Goal: Task Accomplishment & Management: Complete application form

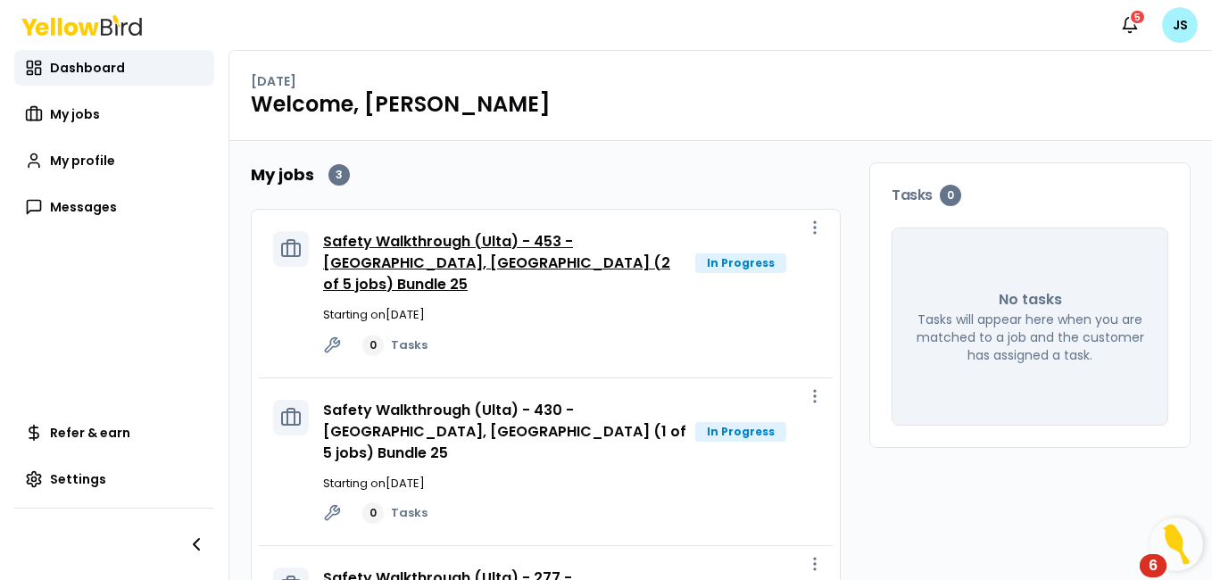
click at [559, 237] on link "Safety Walkthrough (Ulta) - 453 - [GEOGRAPHIC_DATA], [GEOGRAPHIC_DATA] (2 of 5 …" at bounding box center [496, 262] width 347 height 63
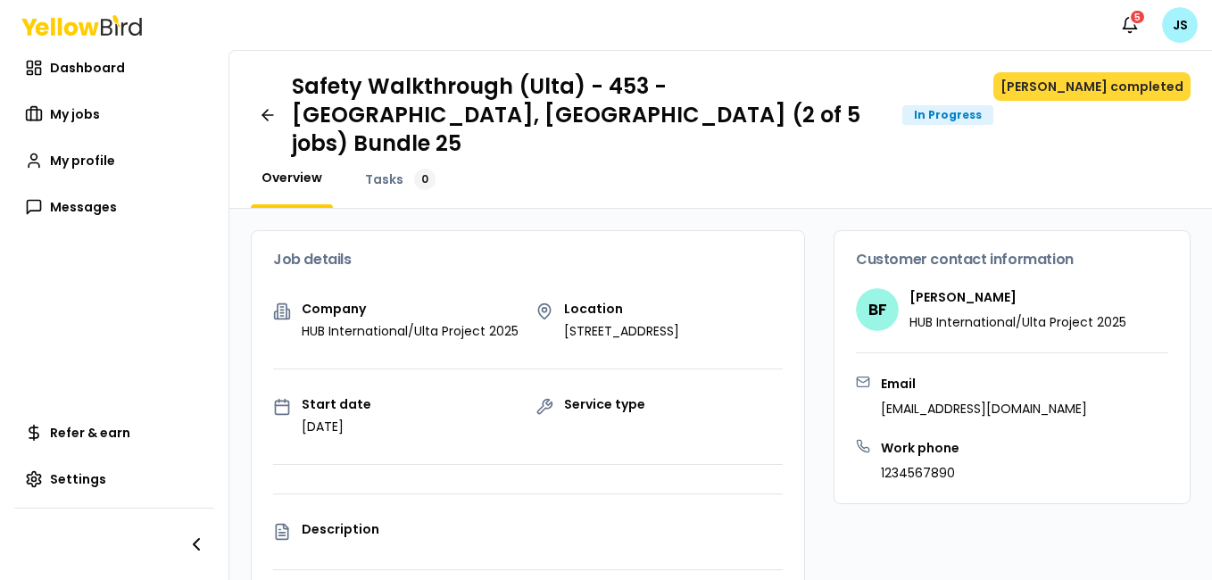
click at [1113, 84] on button "[PERSON_NAME] completed" at bounding box center [1092, 86] width 197 height 29
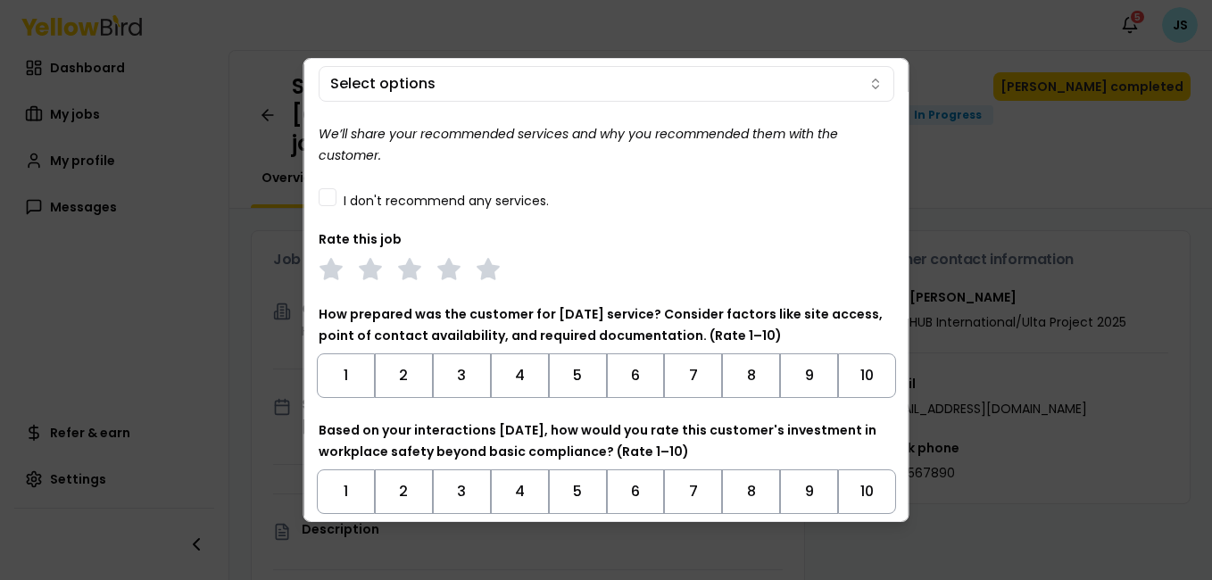
scroll to position [201, 0]
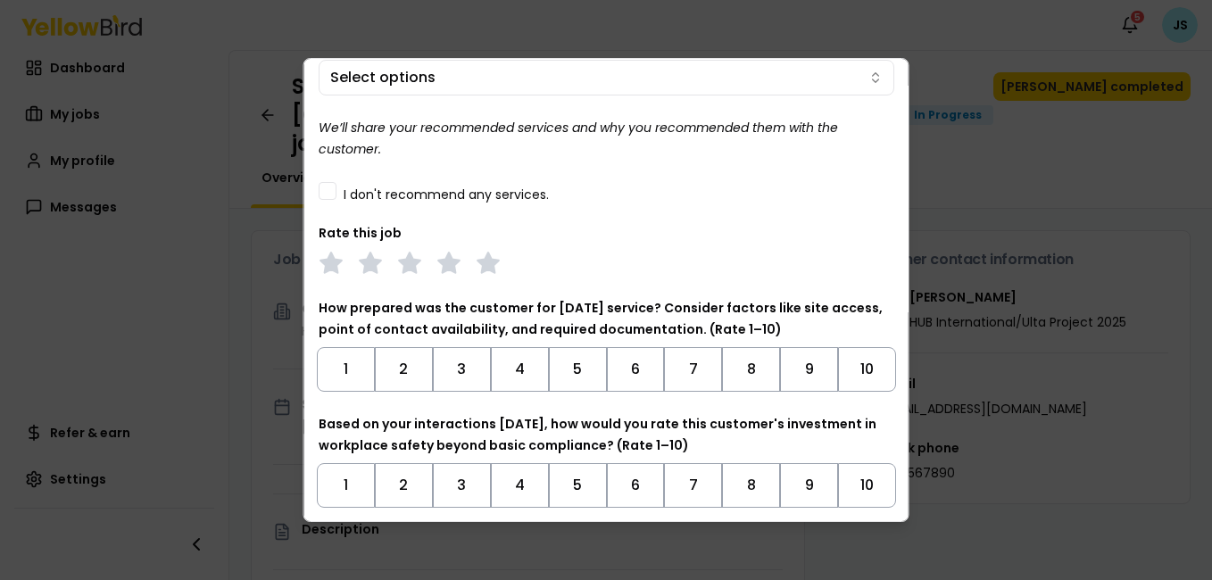
click at [322, 186] on button "I don't recommend any services." at bounding box center [328, 191] width 18 height 18
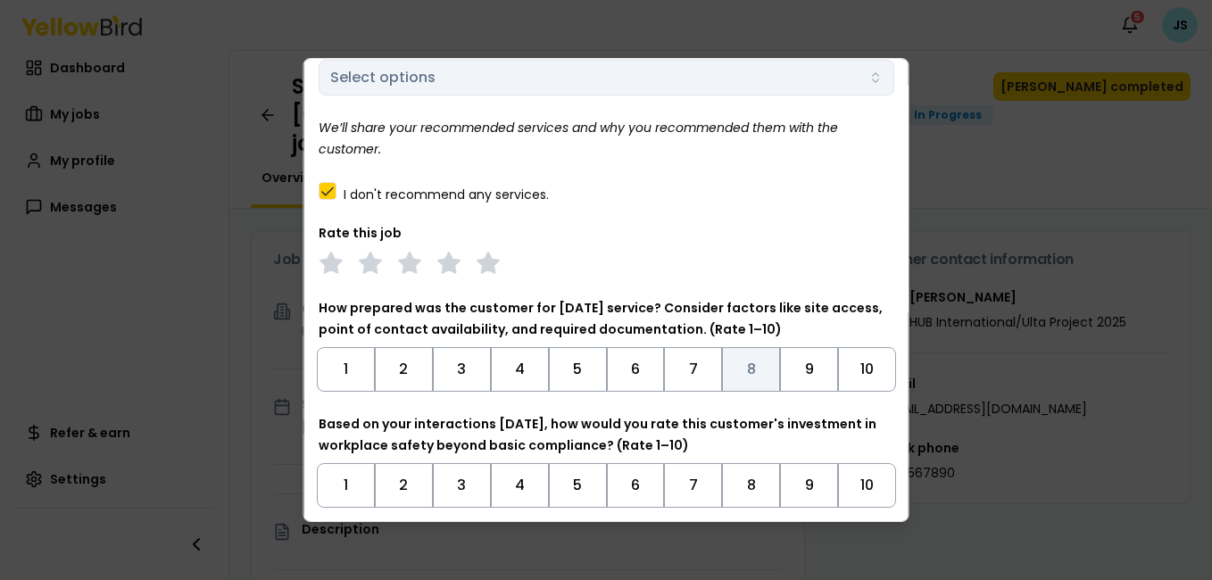
click at [742, 364] on button "8" at bounding box center [751, 369] width 58 height 45
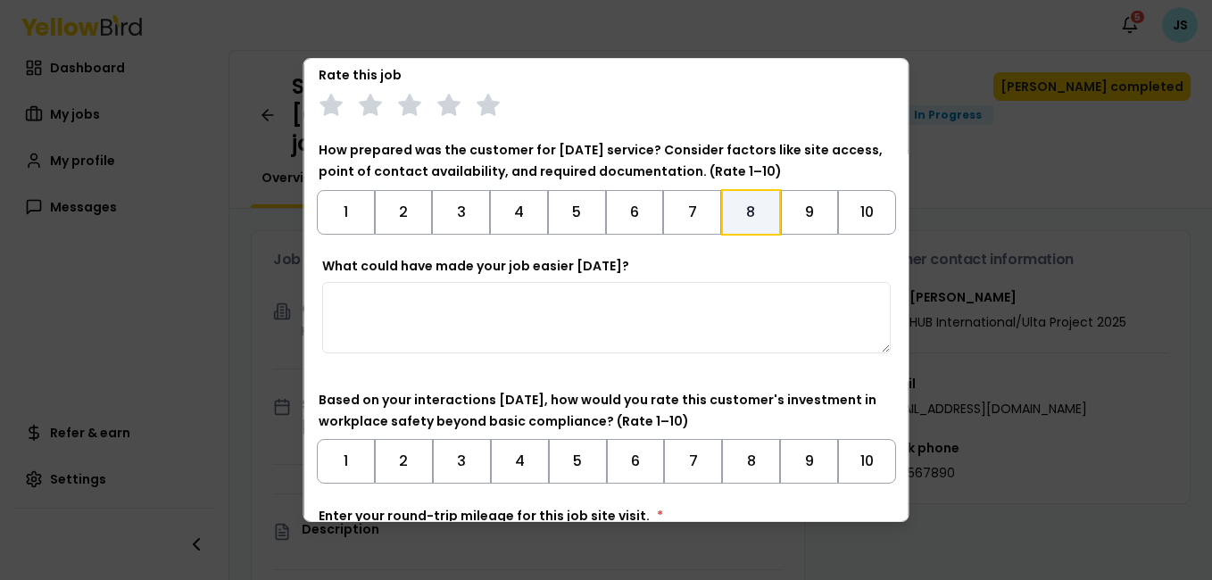
scroll to position [395, 0]
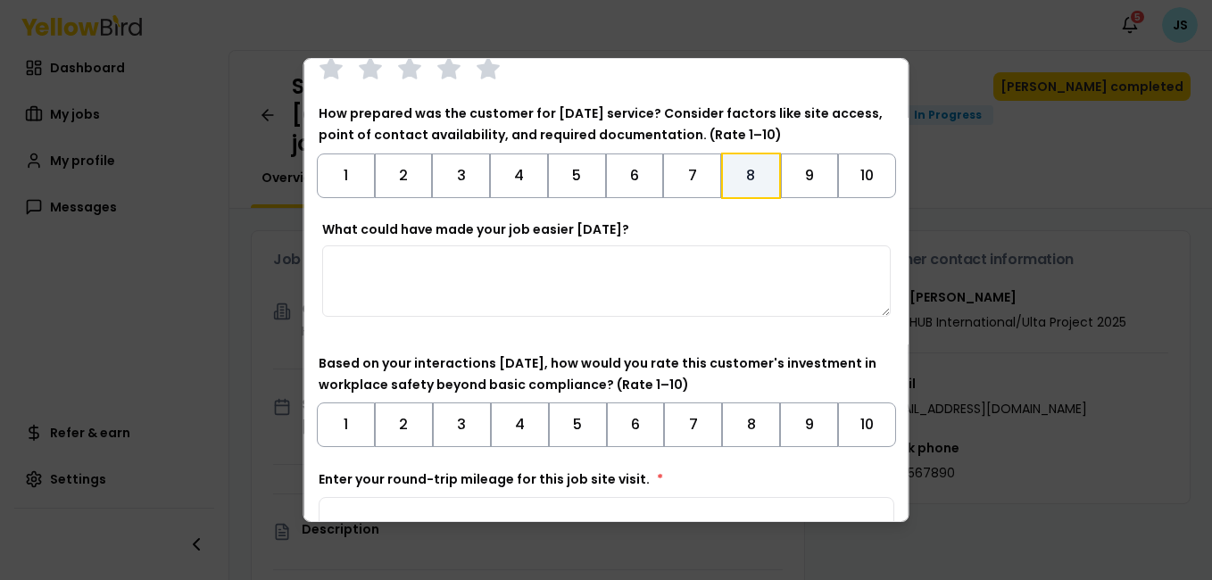
click at [412, 329] on div "What could have made your job easier [DATE]?" at bounding box center [607, 275] width 576 height 111
click at [420, 295] on textarea "What could have made your job easier [DATE]?" at bounding box center [606, 280] width 569 height 71
type textarea "**********"
click at [733, 426] on button "8" at bounding box center [751, 425] width 58 height 45
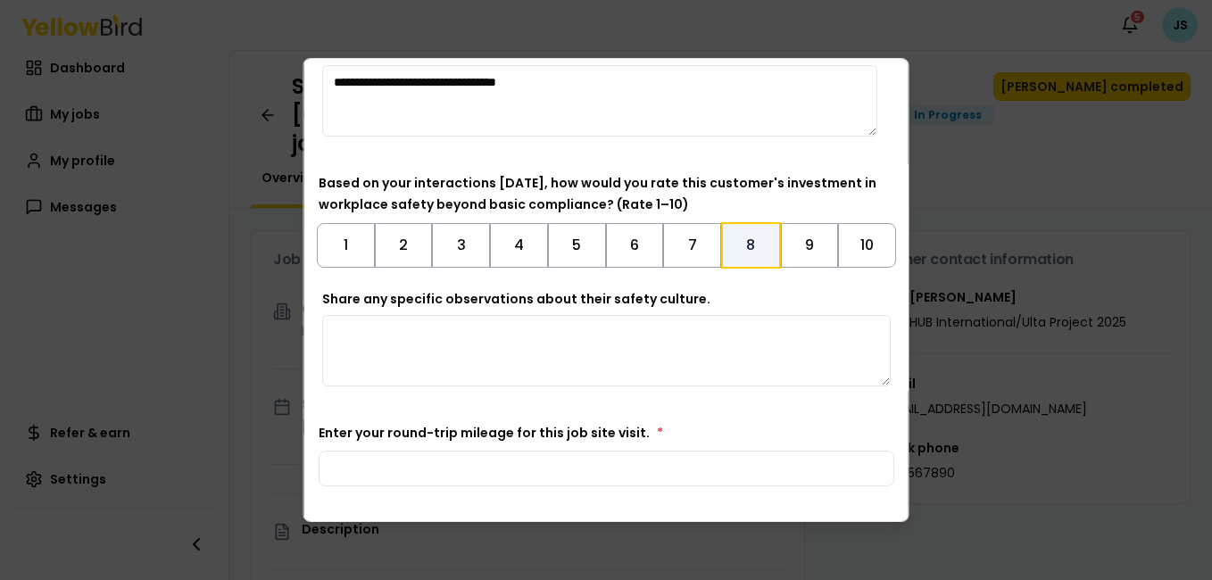
scroll to position [627, 0]
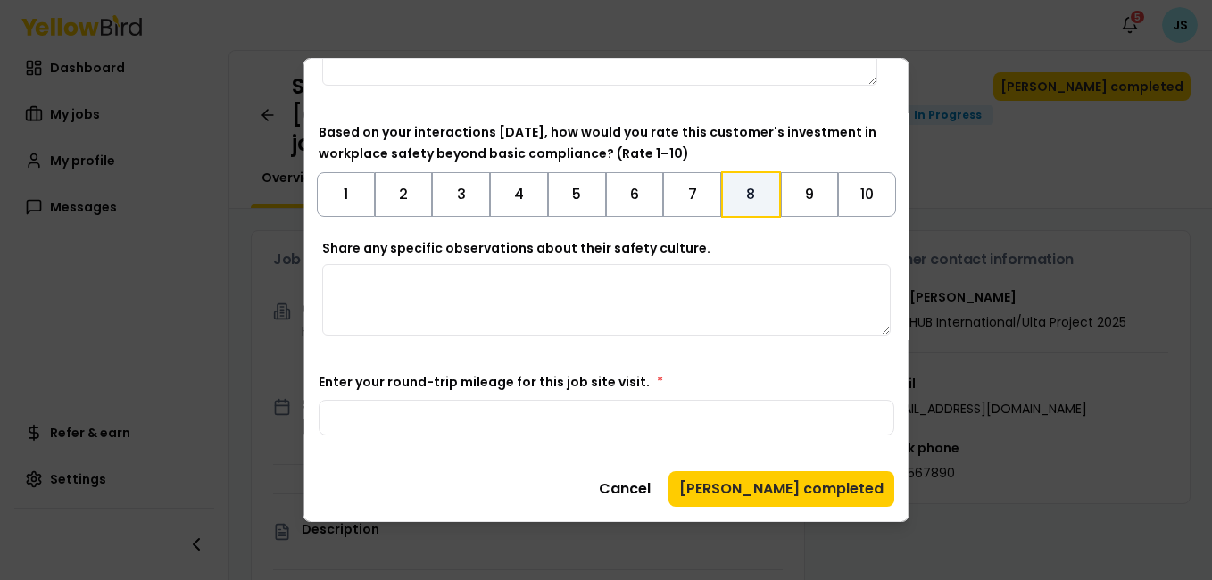
click at [436, 293] on textarea "Share any specific observations about their safety culture." at bounding box center [606, 299] width 569 height 71
type textarea "**********"
click at [605, 412] on input "Enter your round-trip mileage for this job site visit. *" at bounding box center [607, 418] width 576 height 36
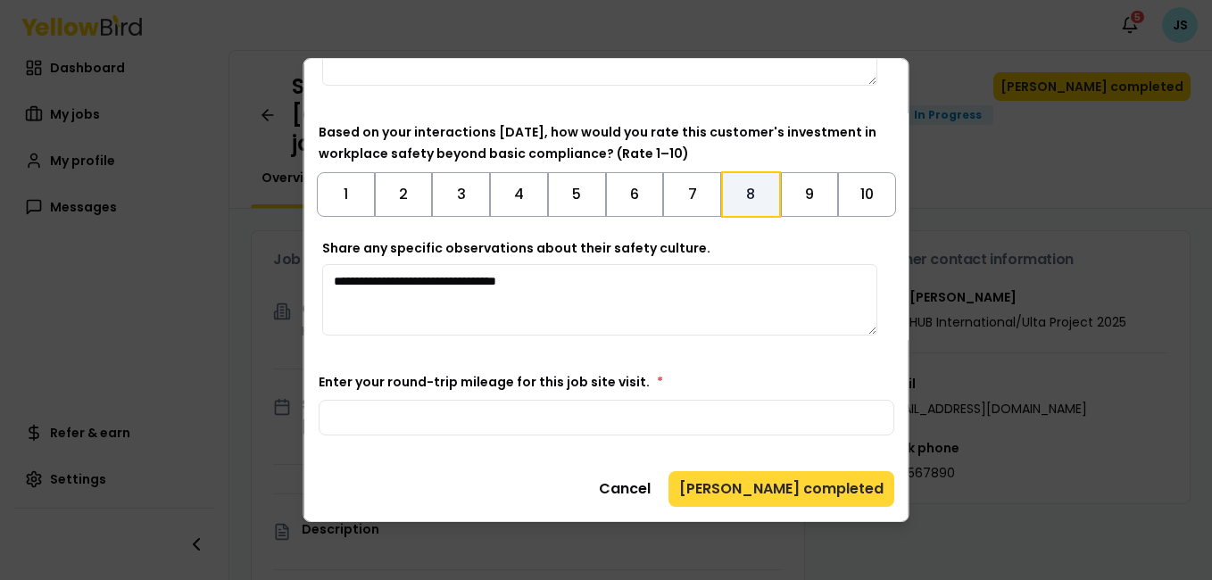
type input "**"
click at [856, 486] on button "[PERSON_NAME] completed" at bounding box center [782, 489] width 226 height 36
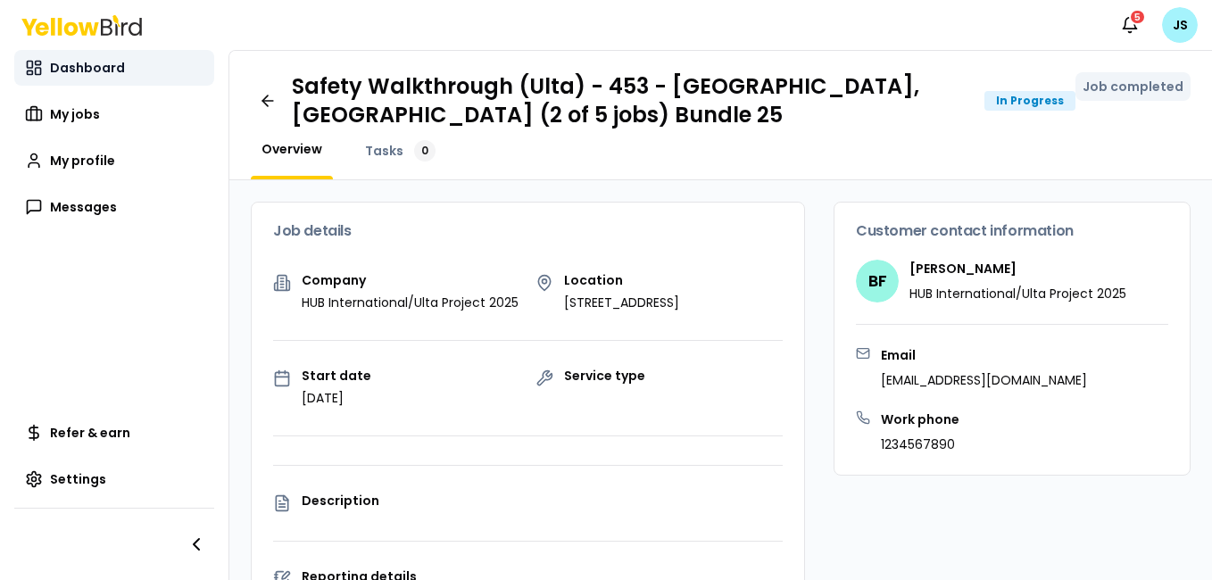
click at [95, 65] on span "Dashboard" at bounding box center [87, 68] width 75 height 18
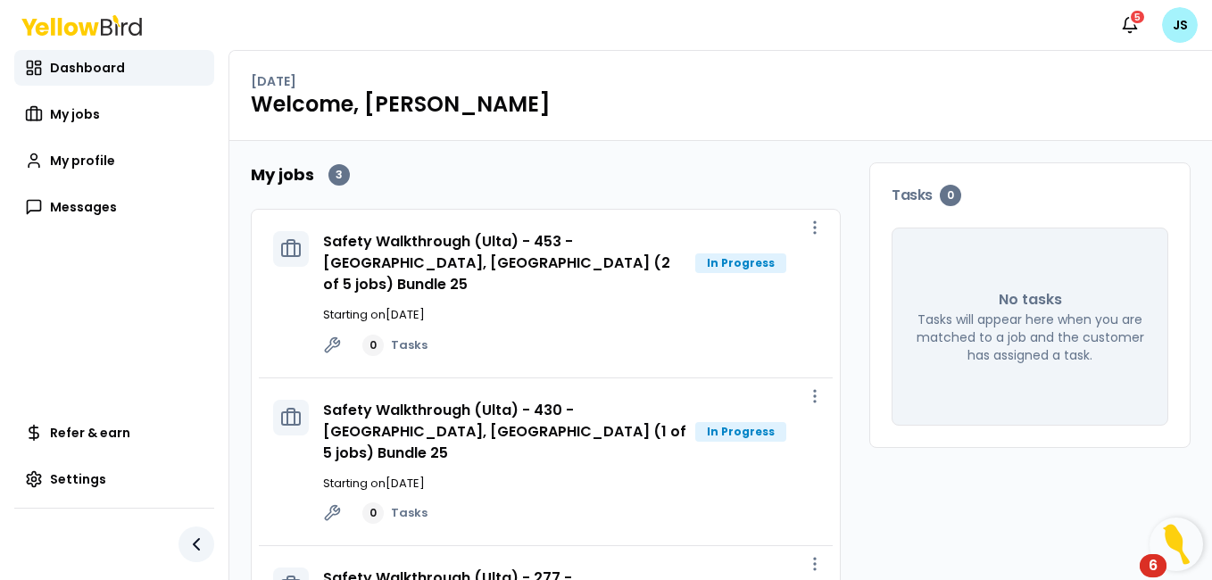
click at [196, 543] on icon "button" at bounding box center [196, 544] width 5 height 11
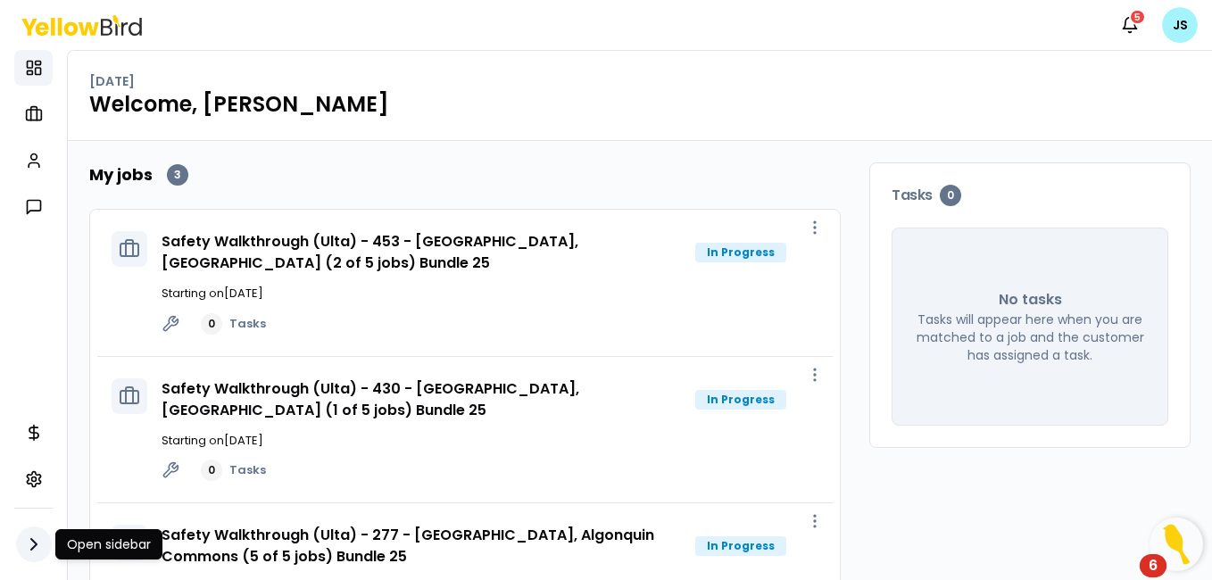
click at [33, 542] on icon "button" at bounding box center [33, 544] width 5 height 11
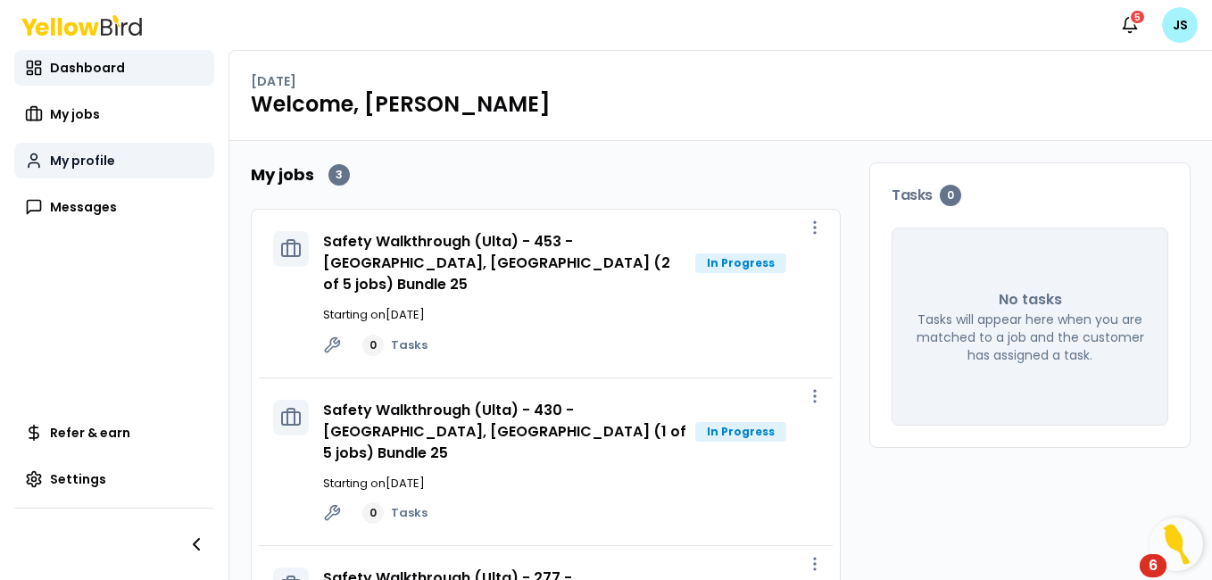
click at [86, 152] on span "My profile" at bounding box center [82, 161] width 65 height 18
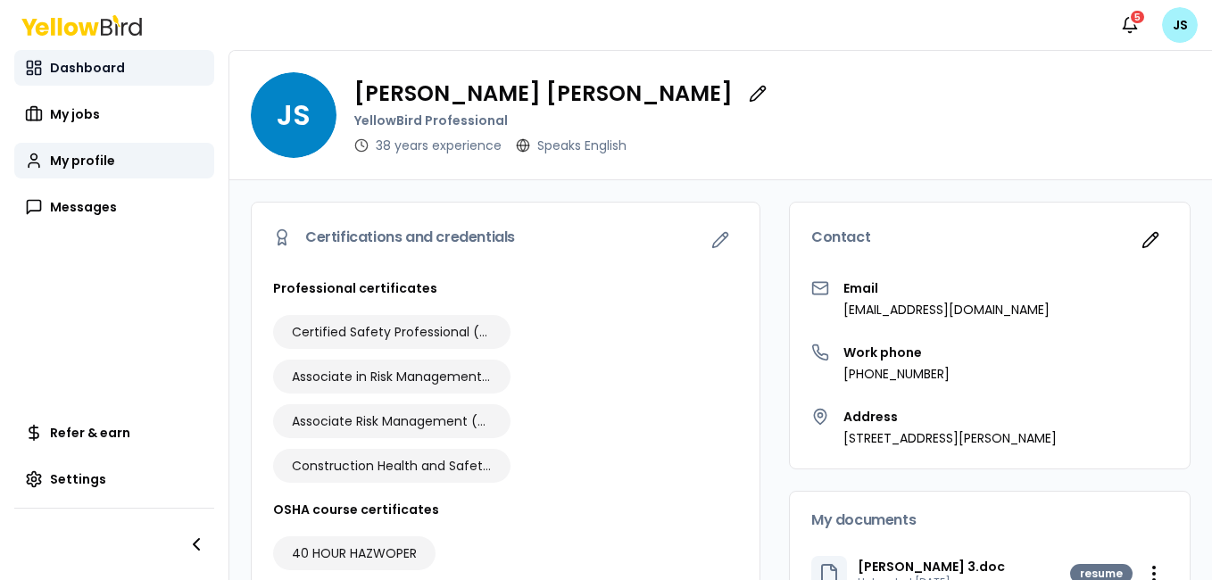
click at [108, 69] on span "Dashboard" at bounding box center [87, 68] width 75 height 18
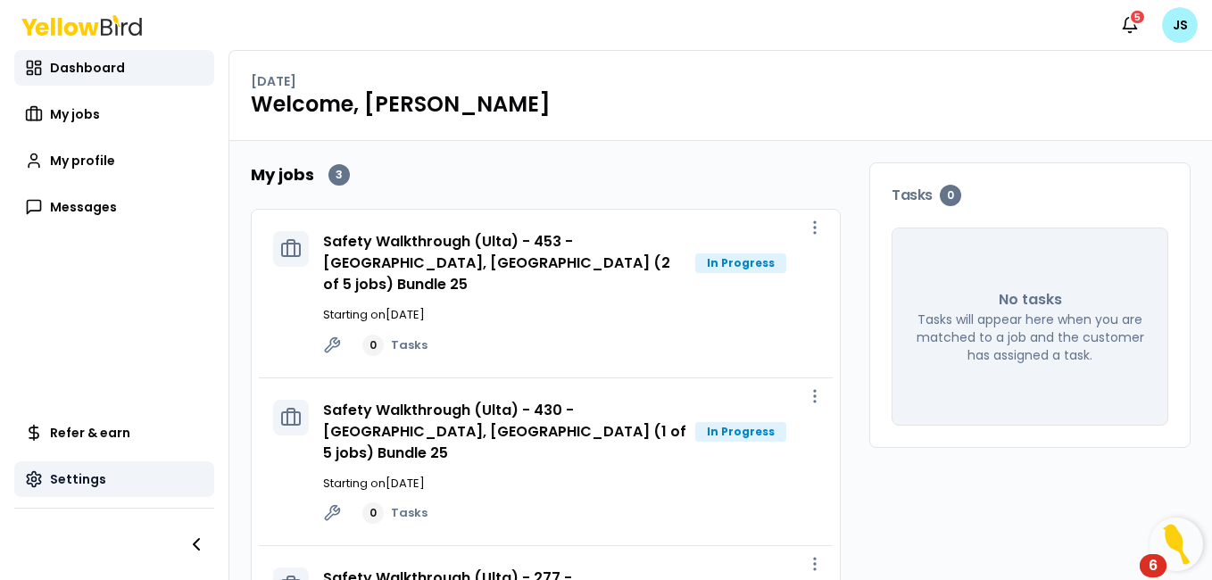
click at [79, 479] on span "Settings" at bounding box center [78, 479] width 56 height 18
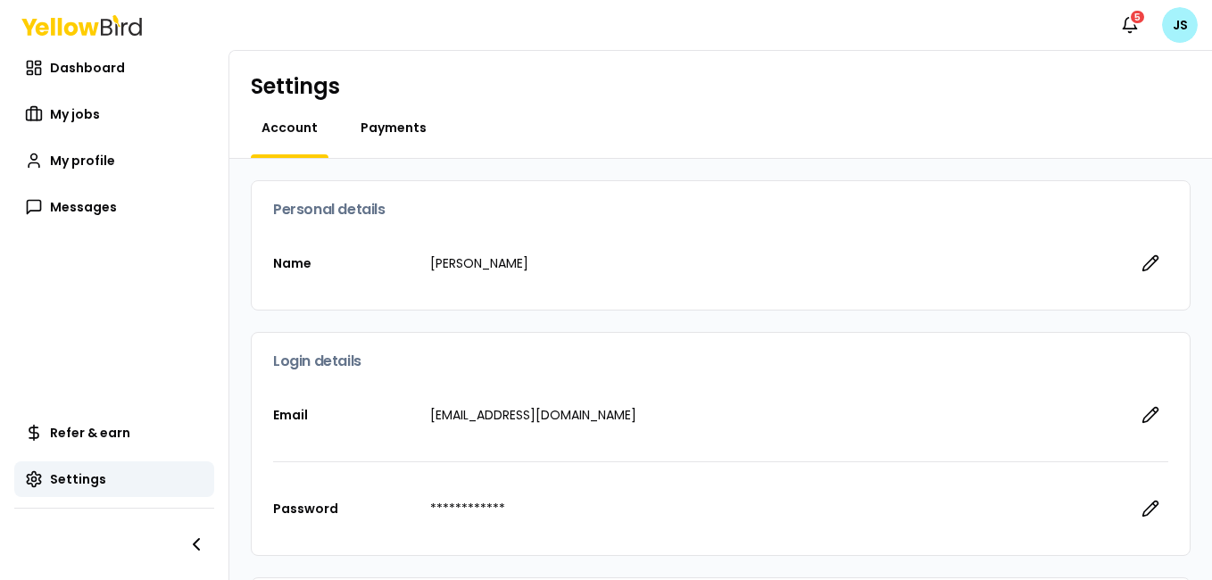
click at [380, 130] on span "Payments" at bounding box center [394, 128] width 66 height 18
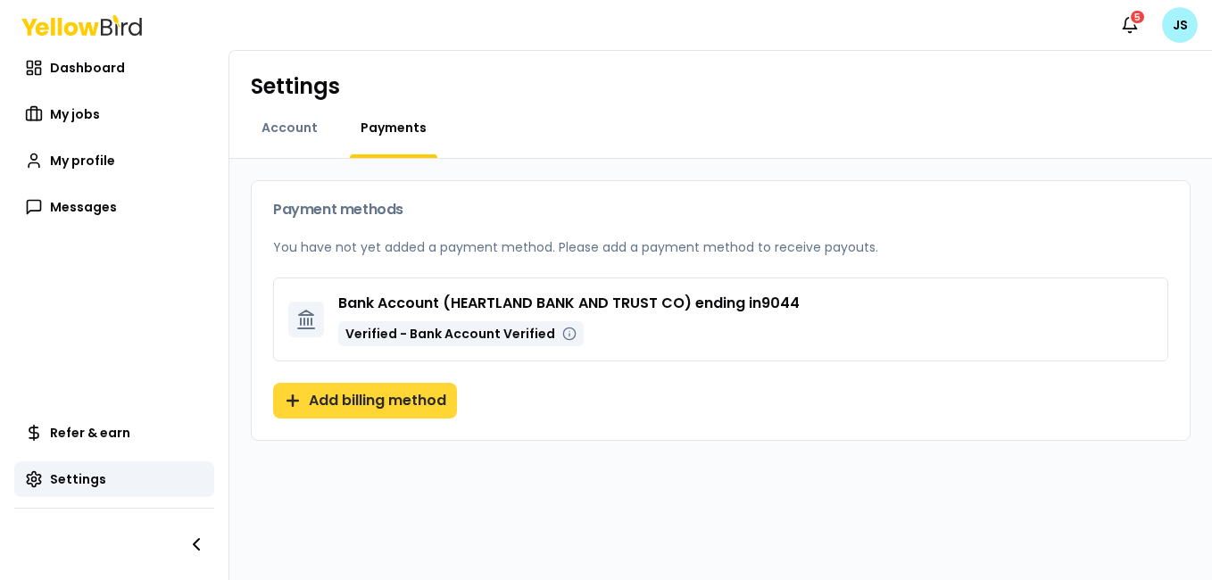
click at [387, 395] on button "Add billing method" at bounding box center [365, 401] width 184 height 36
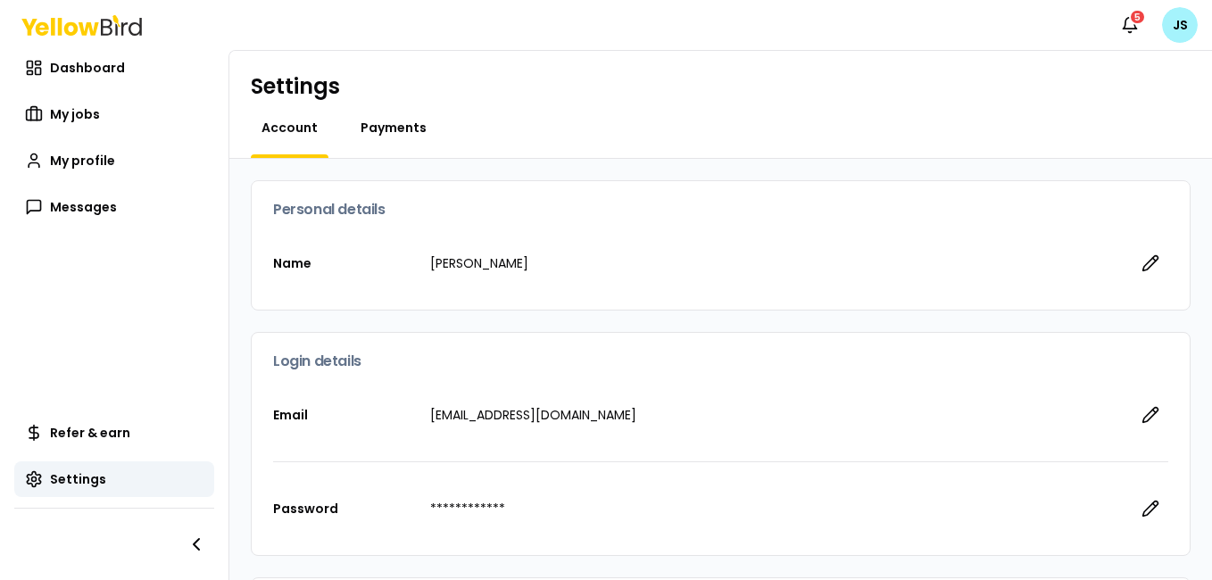
click at [382, 133] on span "Payments" at bounding box center [394, 128] width 66 height 18
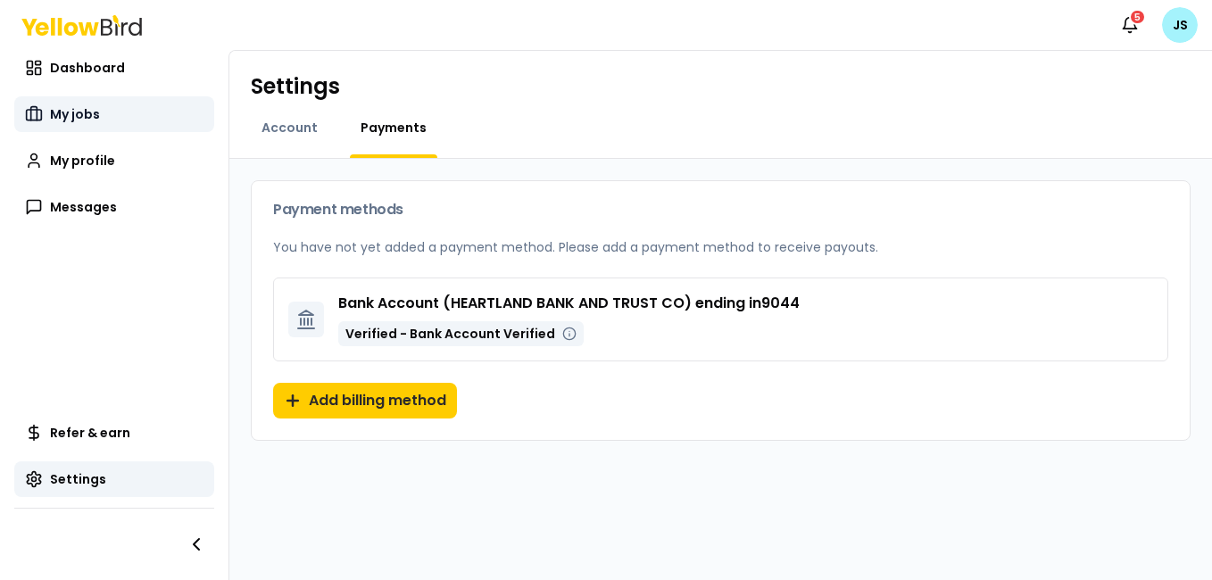
click at [95, 110] on span "My jobs" at bounding box center [75, 114] width 50 height 18
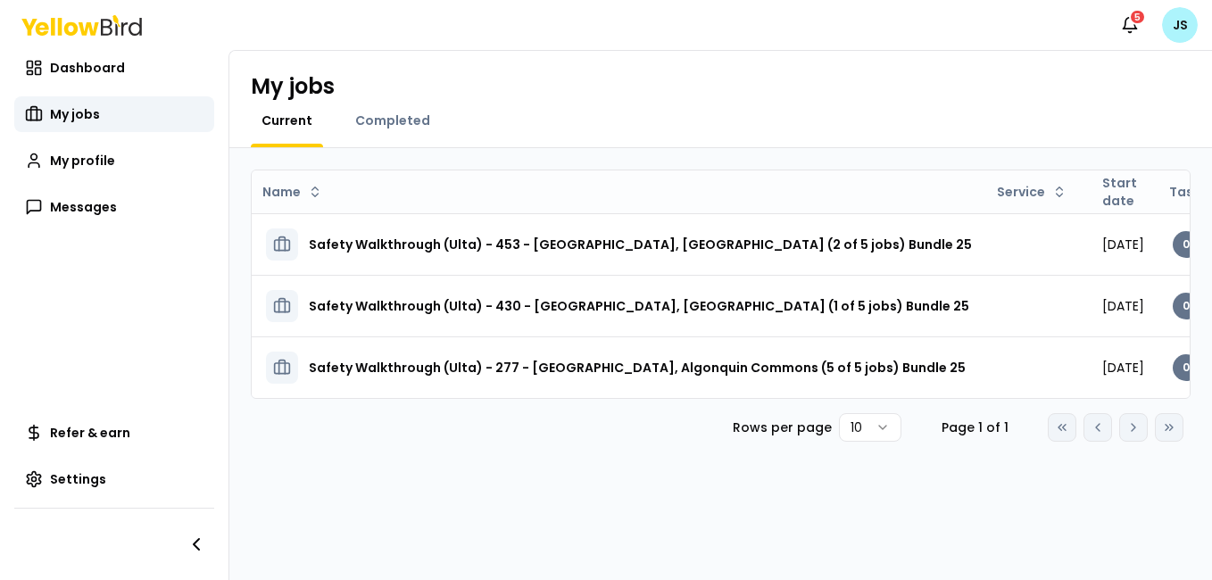
click at [1171, 35] on html "Notifications 5 JS Dashboard My jobs My profile Messages Refer & earn Settings …" at bounding box center [606, 290] width 1212 height 580
click at [389, 118] on html "Notifications 5 JS Dashboard My jobs My profile Messages Refer & earn Settings …" at bounding box center [606, 290] width 1212 height 580
click at [389, 118] on span "Completed" at bounding box center [392, 121] width 75 height 18
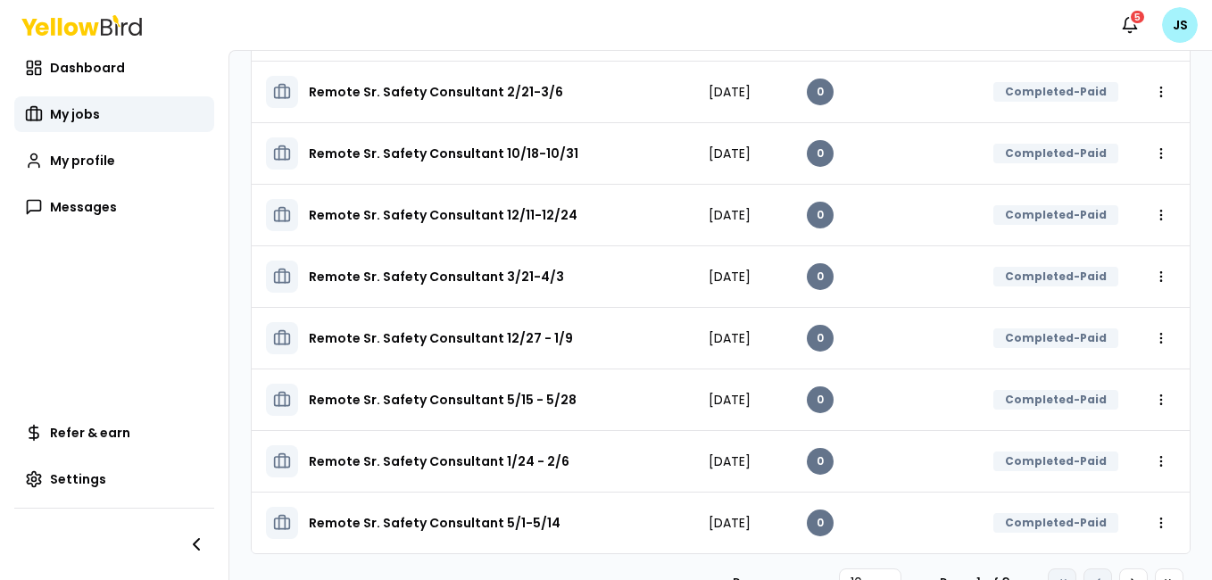
scroll to position [293, 0]
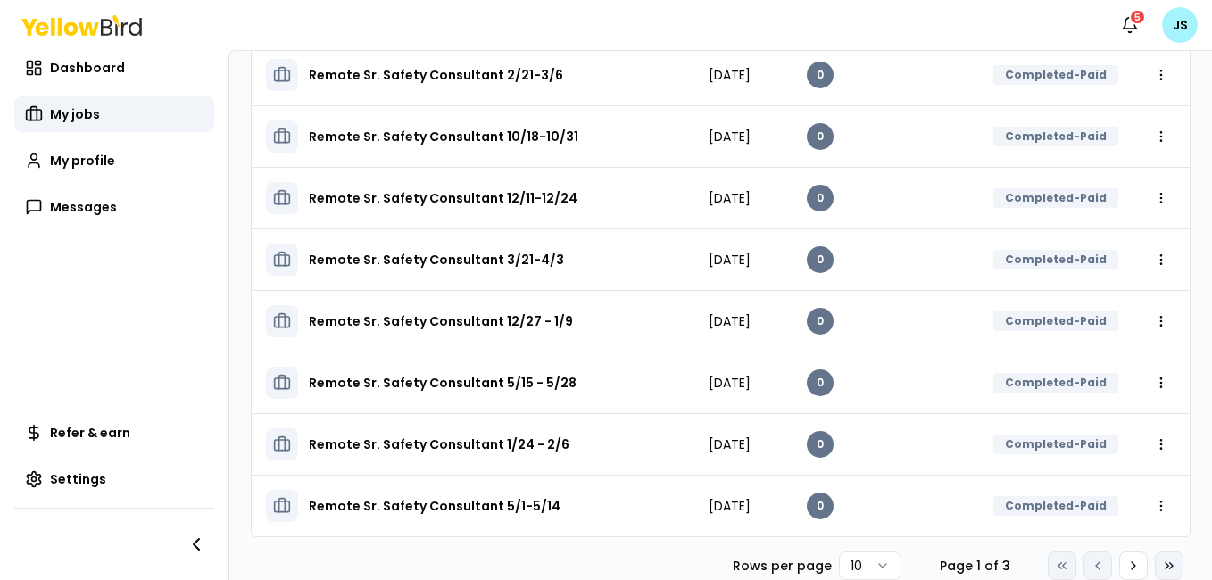
click at [1170, 562] on icon at bounding box center [1171, 565] width 3 height 6
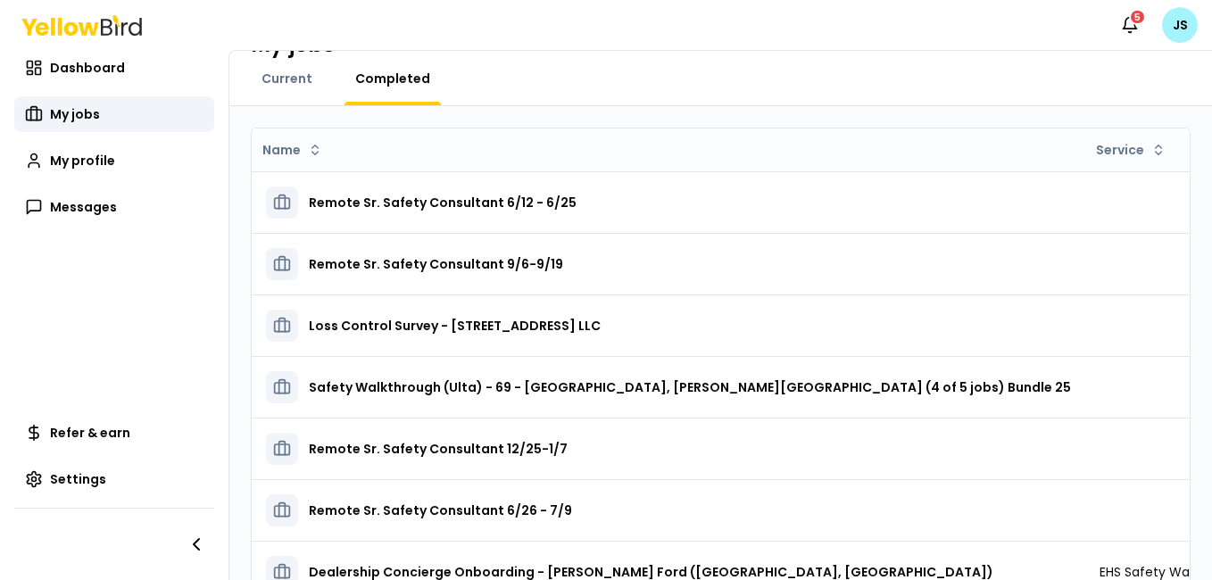
scroll to position [8, 0]
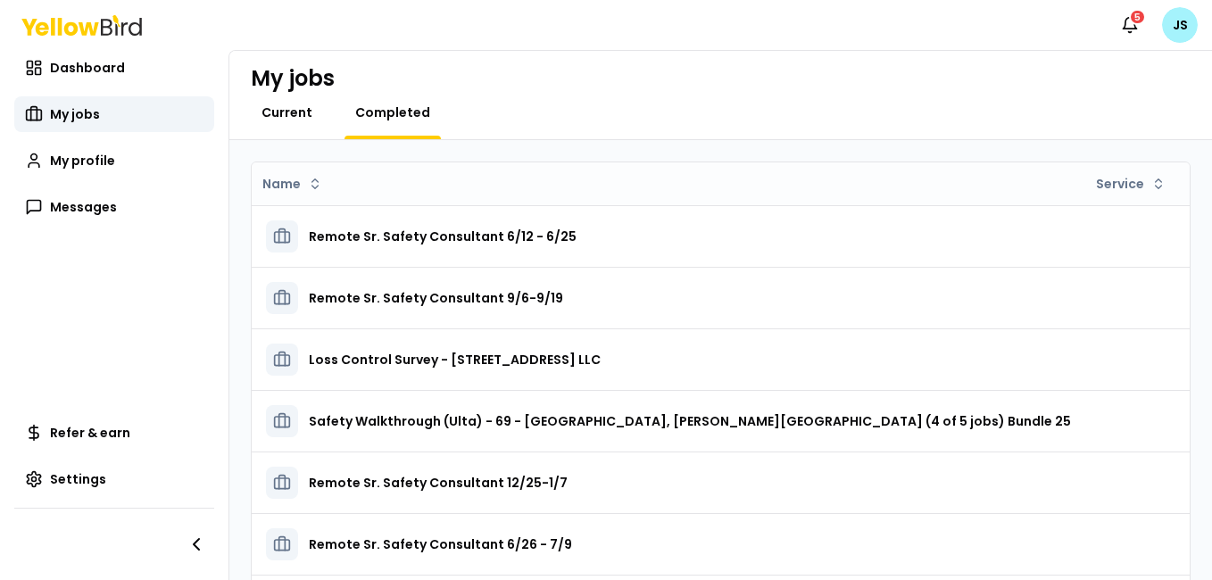
click at [279, 114] on span "Current" at bounding box center [287, 113] width 51 height 18
